Goal: Task Accomplishment & Management: Use online tool/utility

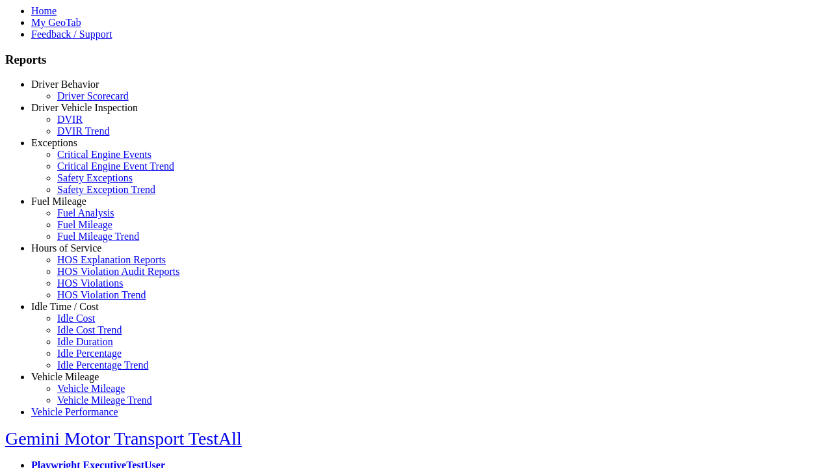
click at [75, 312] on link "Idle Time / Cost" at bounding box center [65, 306] width 68 height 11
click at [84, 324] on link "Idle Cost" at bounding box center [76, 318] width 38 height 11
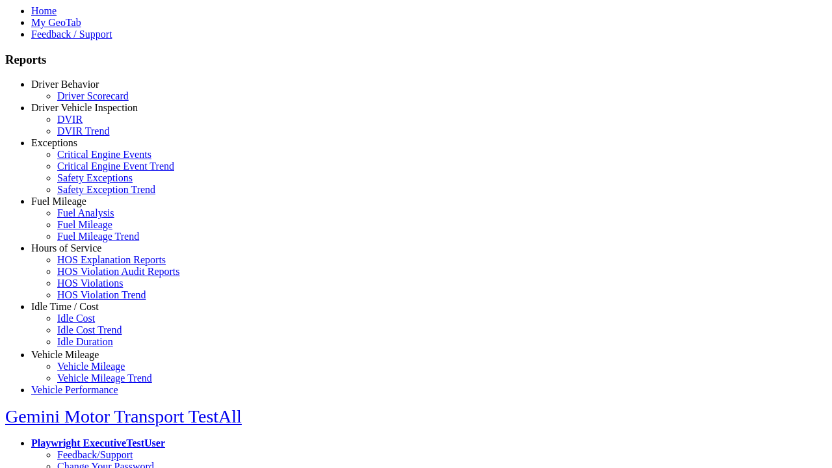
scroll to position [6, 0]
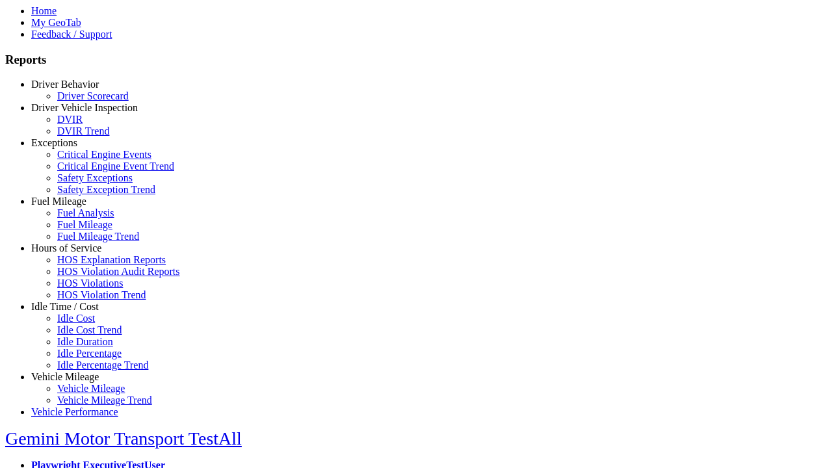
select select
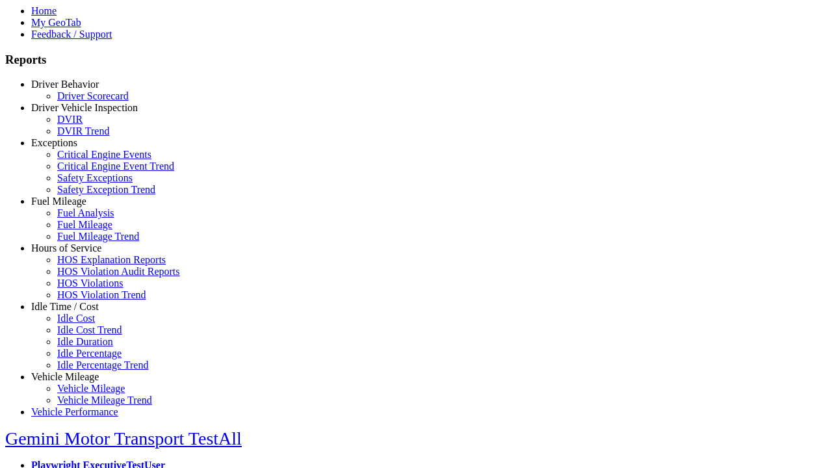
select select
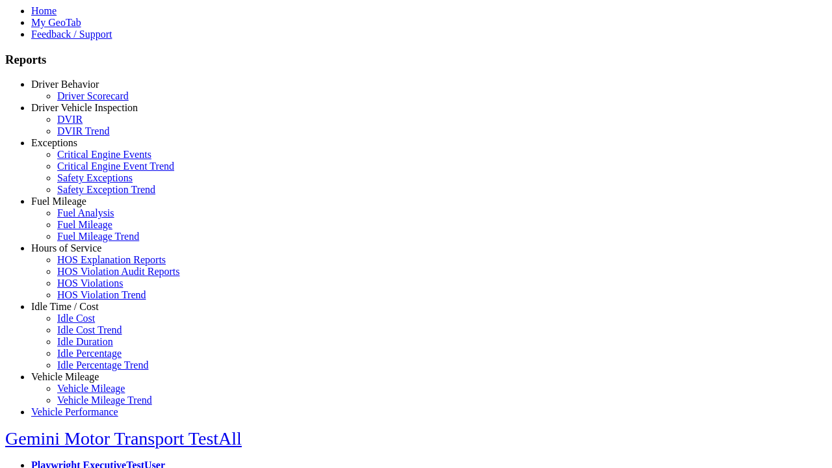
type input "*********"
